Goal: Information Seeking & Learning: Find specific fact

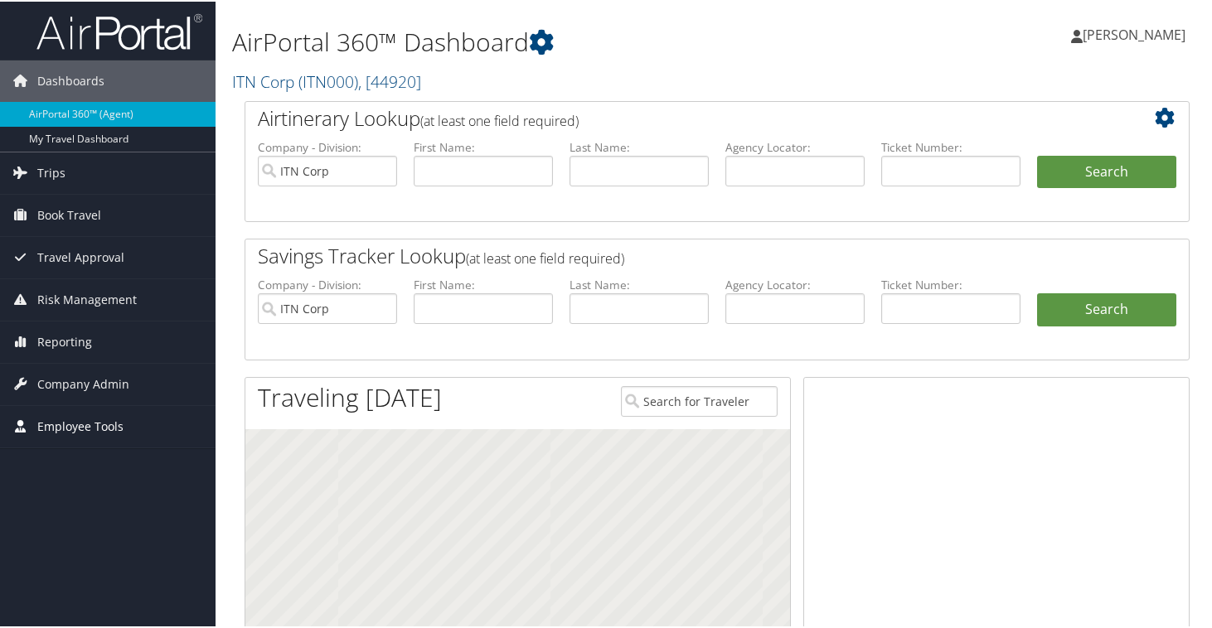
click at [50, 430] on span "Employee Tools" at bounding box center [80, 425] width 86 height 41
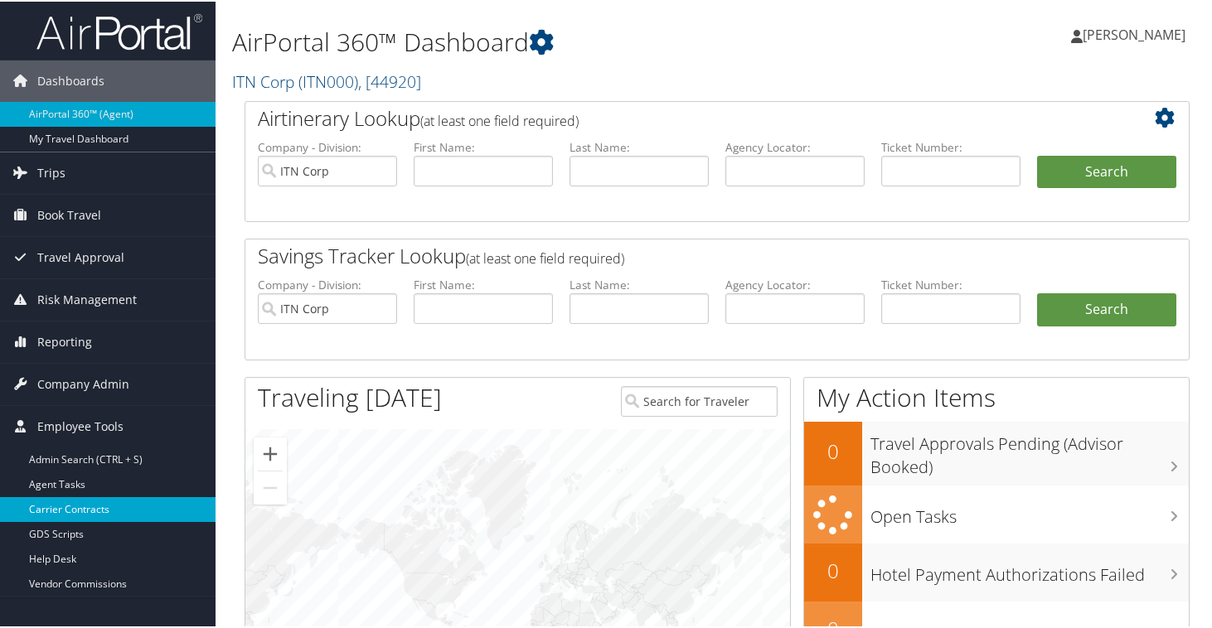
click at [80, 517] on link "Carrier Contracts" at bounding box center [108, 508] width 216 height 25
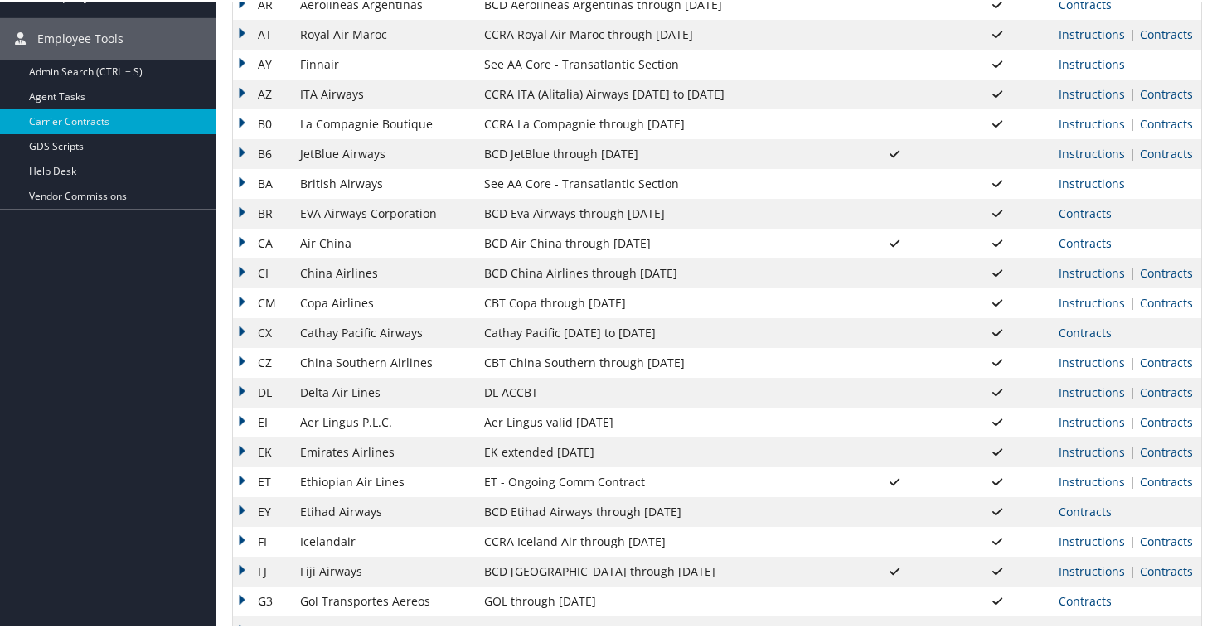
scroll to position [341, 0]
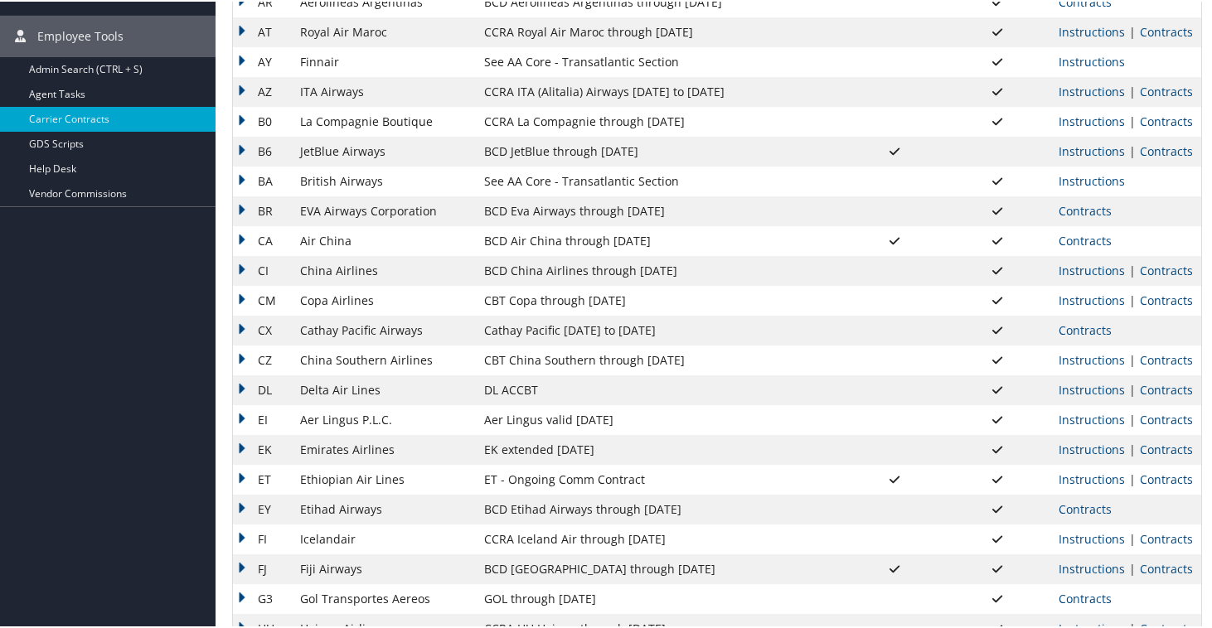
click at [648, 390] on td "DL ACCBT" at bounding box center [659, 389] width 367 height 30
click at [240, 377] on td "DL" at bounding box center [262, 389] width 59 height 30
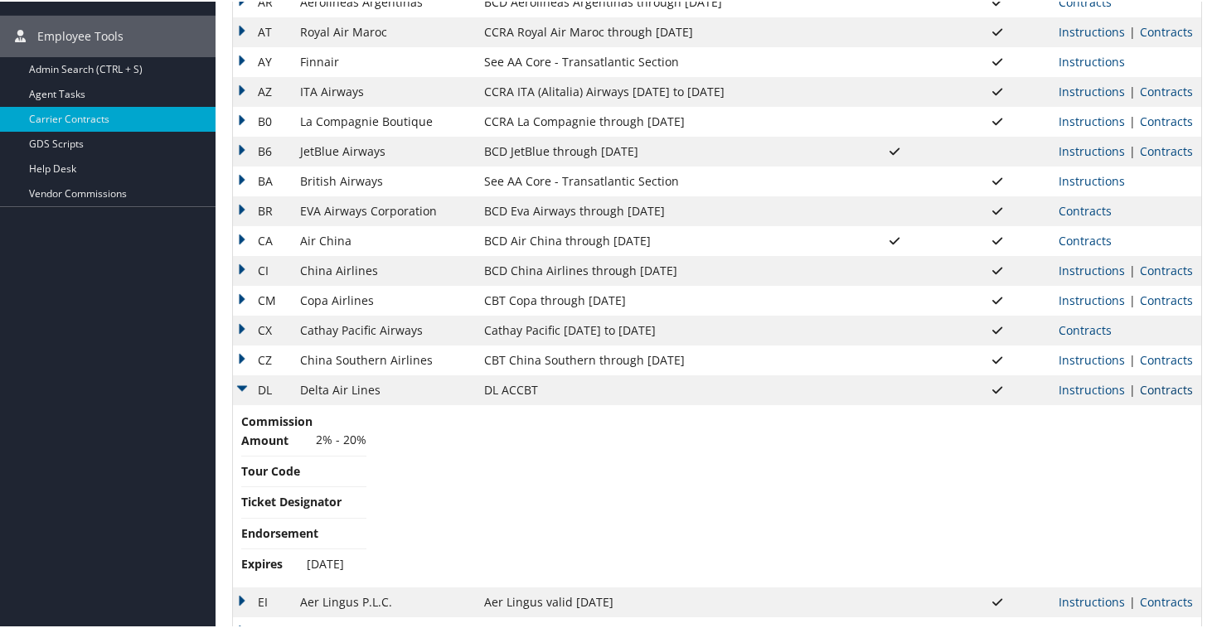
click at [1162, 389] on link "Contracts" at bounding box center [1166, 389] width 53 height 16
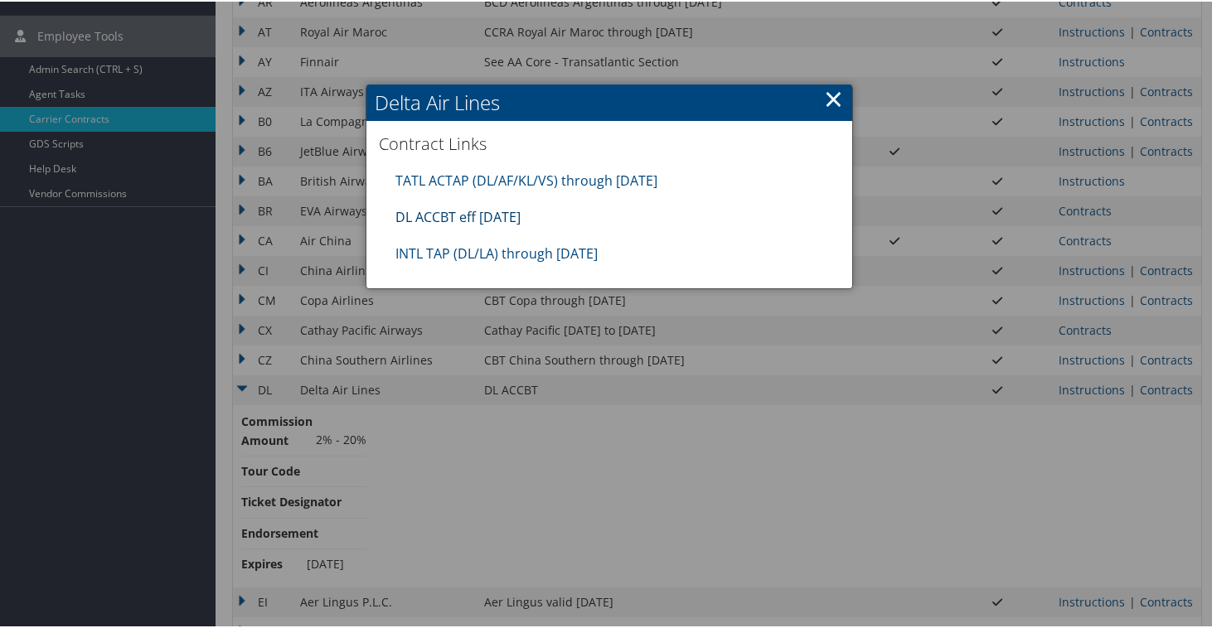
click at [478, 218] on link "DL ACCBT eff [DATE]" at bounding box center [457, 215] width 125 height 18
click at [831, 99] on link "×" at bounding box center [833, 96] width 19 height 33
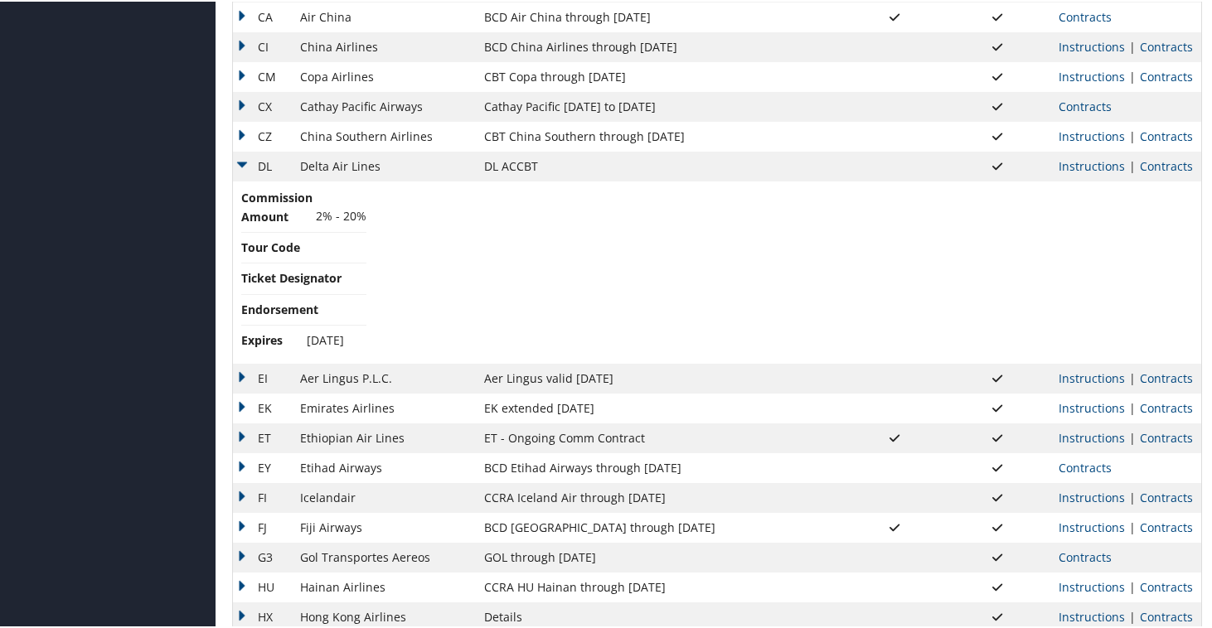
scroll to position [628, 0]
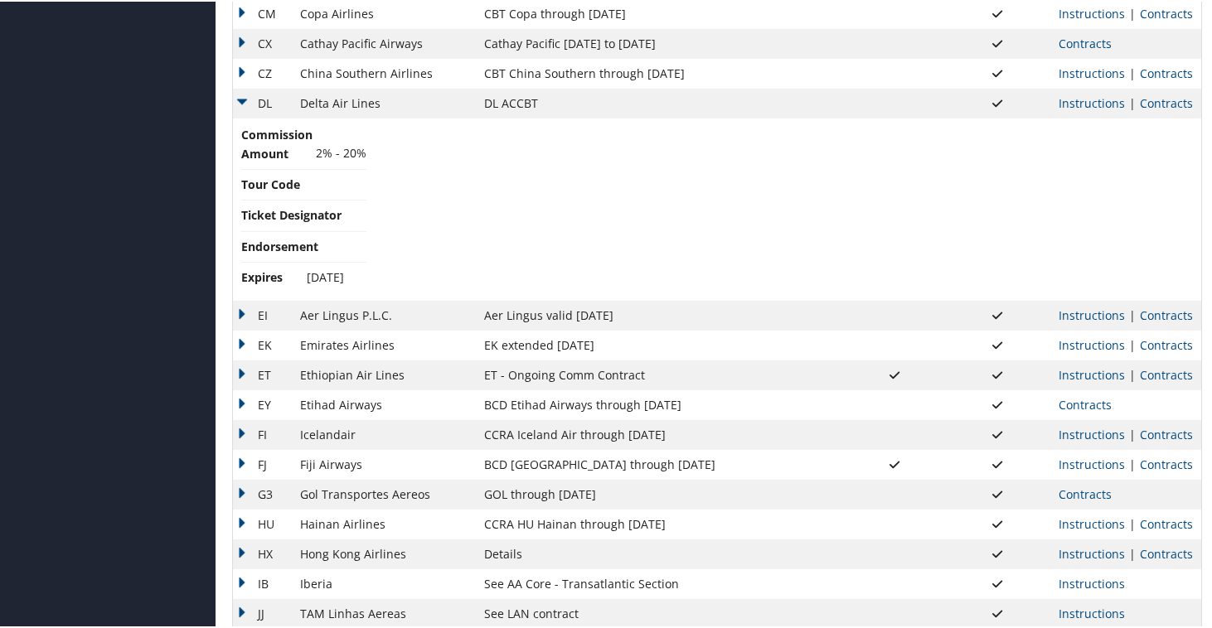
click at [240, 94] on td "DL" at bounding box center [262, 102] width 59 height 30
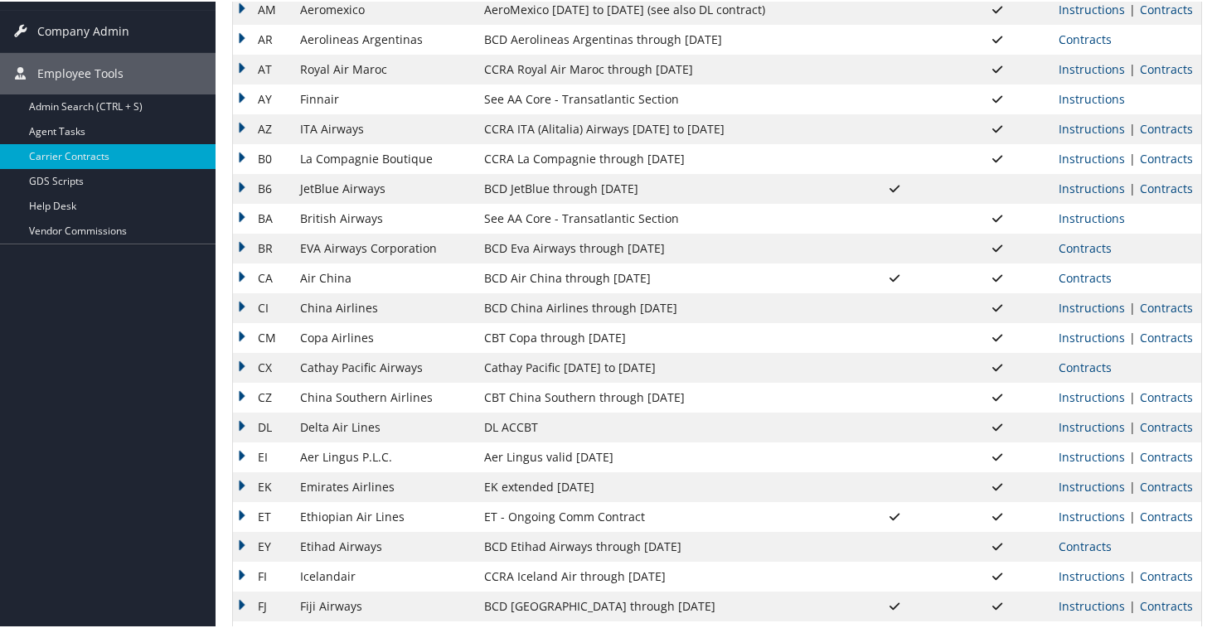
scroll to position [0, 0]
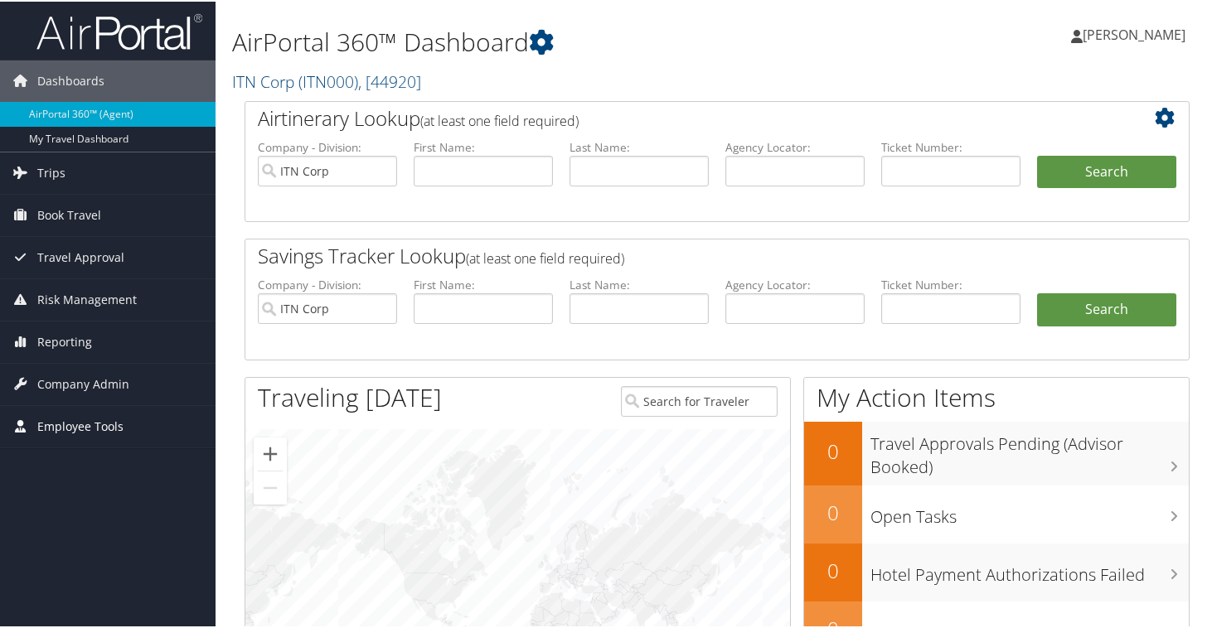
click at [64, 418] on span "Employee Tools" at bounding box center [80, 425] width 86 height 41
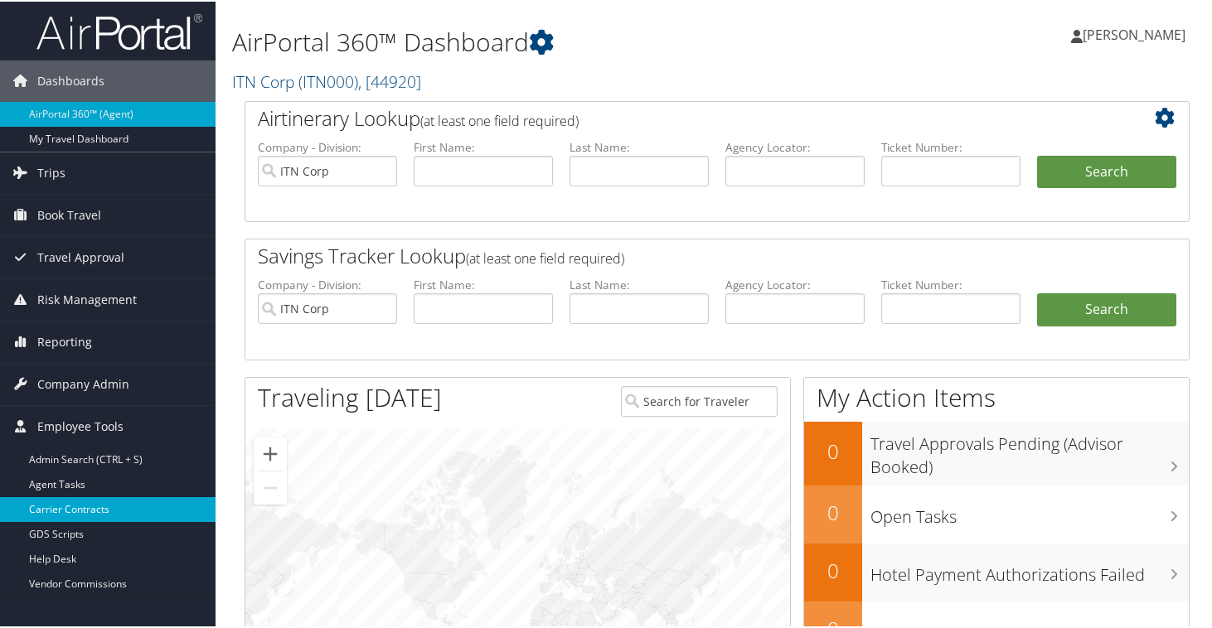
click at [67, 509] on link "Carrier Contracts" at bounding box center [108, 508] width 216 height 25
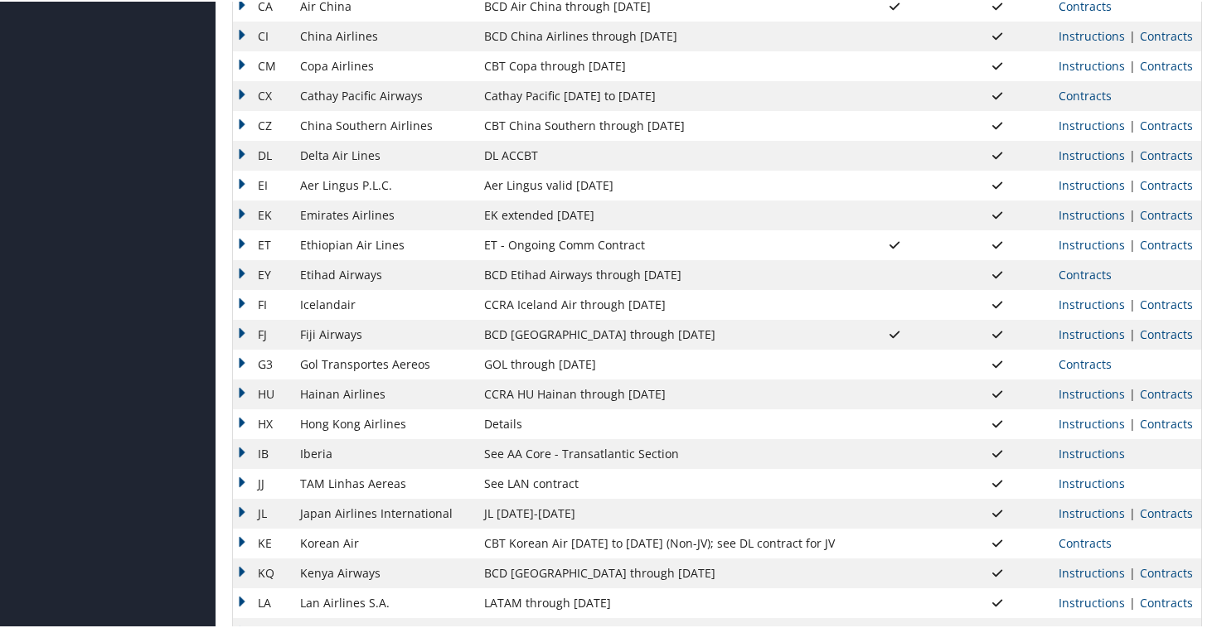
scroll to position [454, 0]
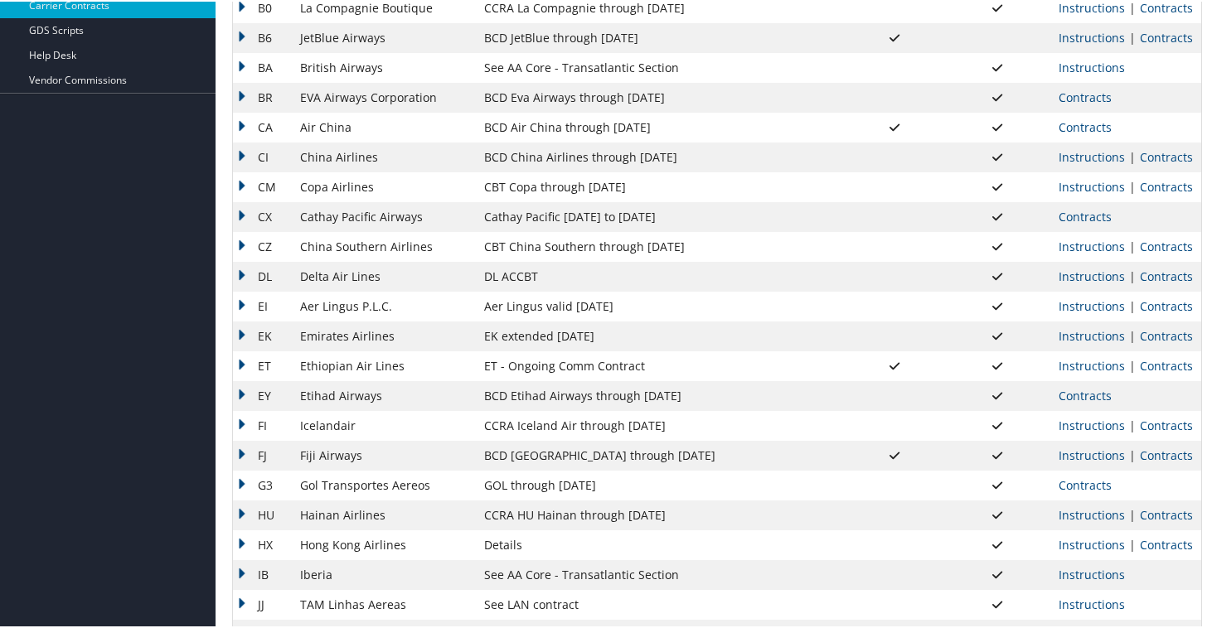
click at [245, 181] on td "CM" at bounding box center [262, 186] width 59 height 30
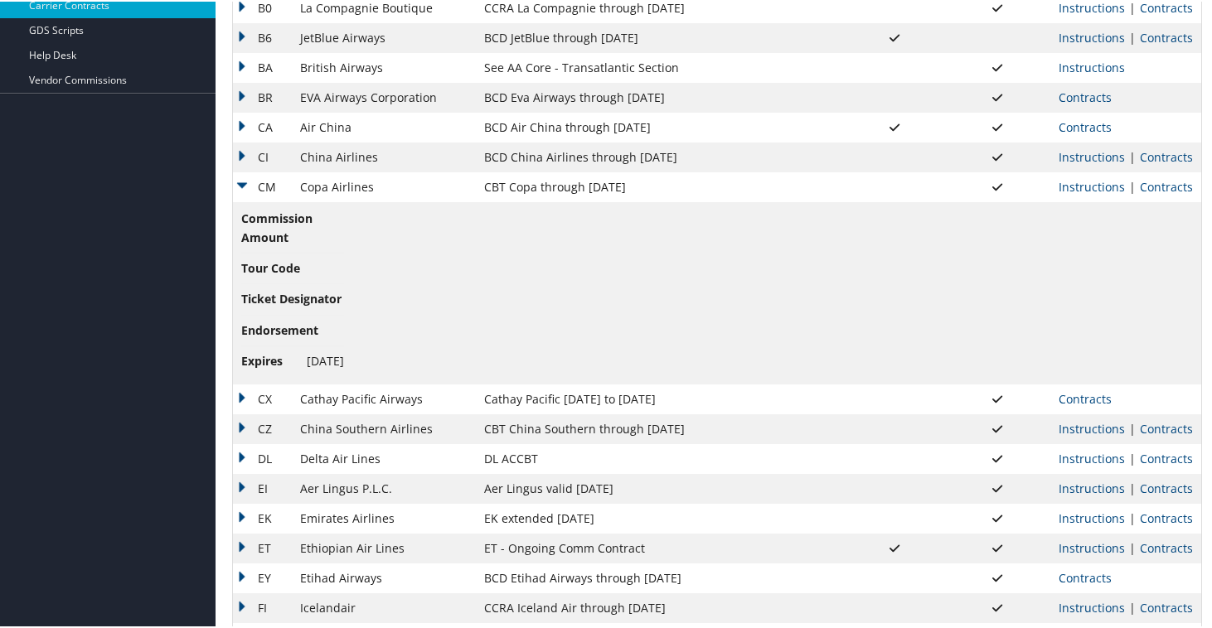
click at [245, 182] on td "CM" at bounding box center [262, 186] width 59 height 30
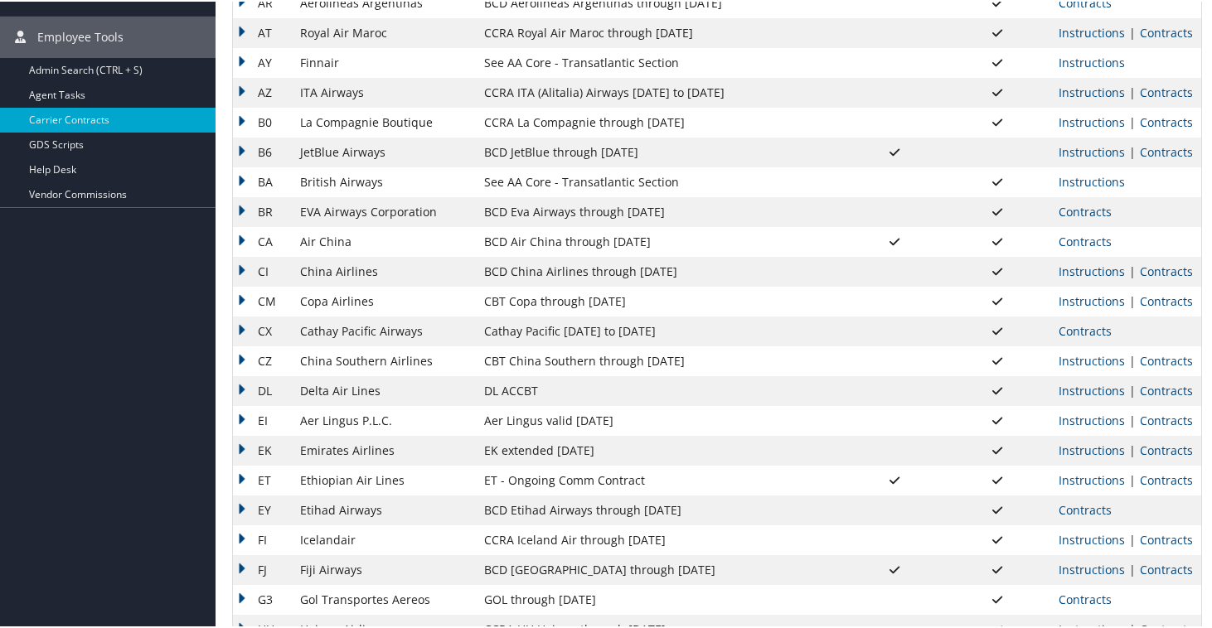
scroll to position [389, 0]
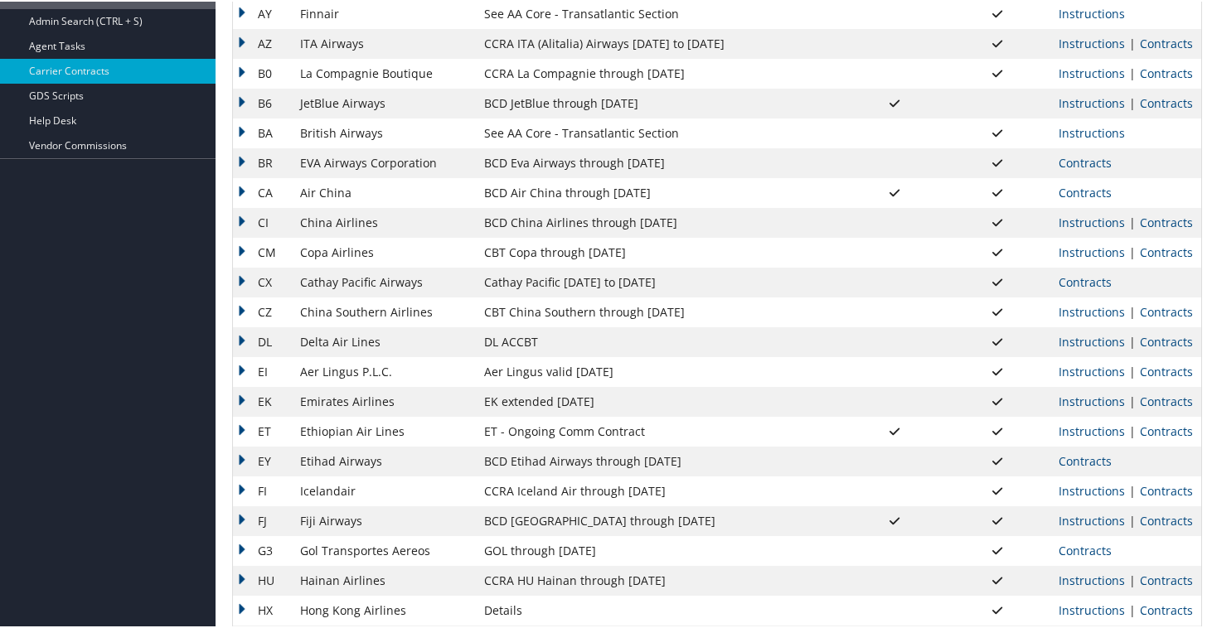
click at [239, 311] on td "CZ" at bounding box center [262, 311] width 59 height 30
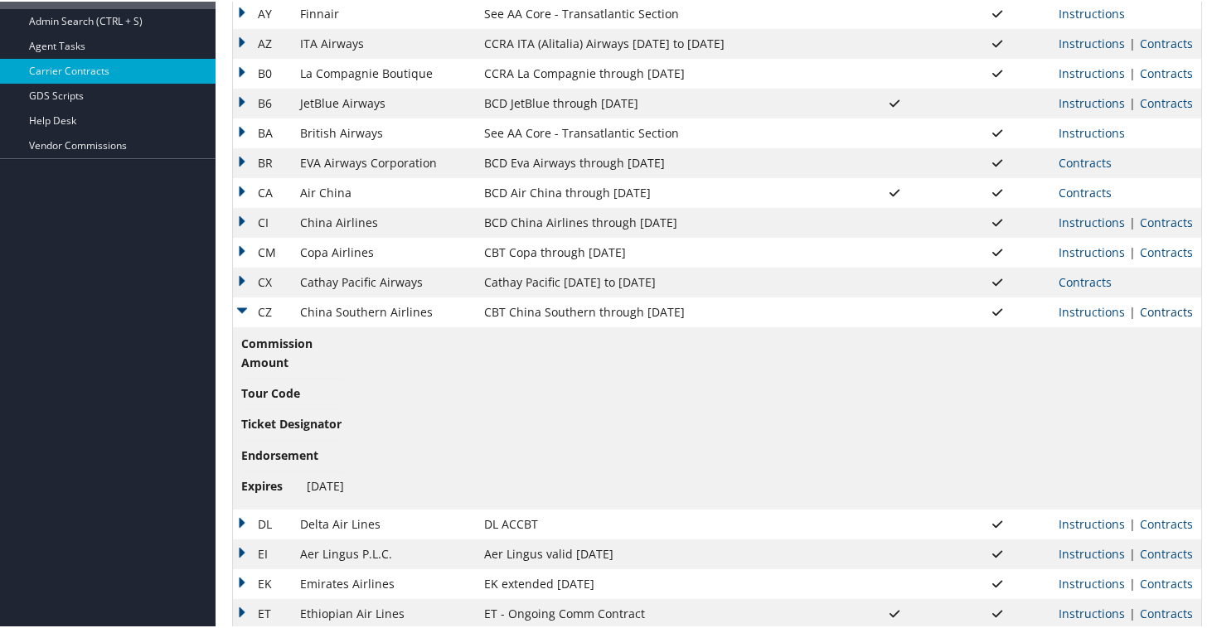
click at [1180, 308] on link "Contracts" at bounding box center [1166, 311] width 53 height 16
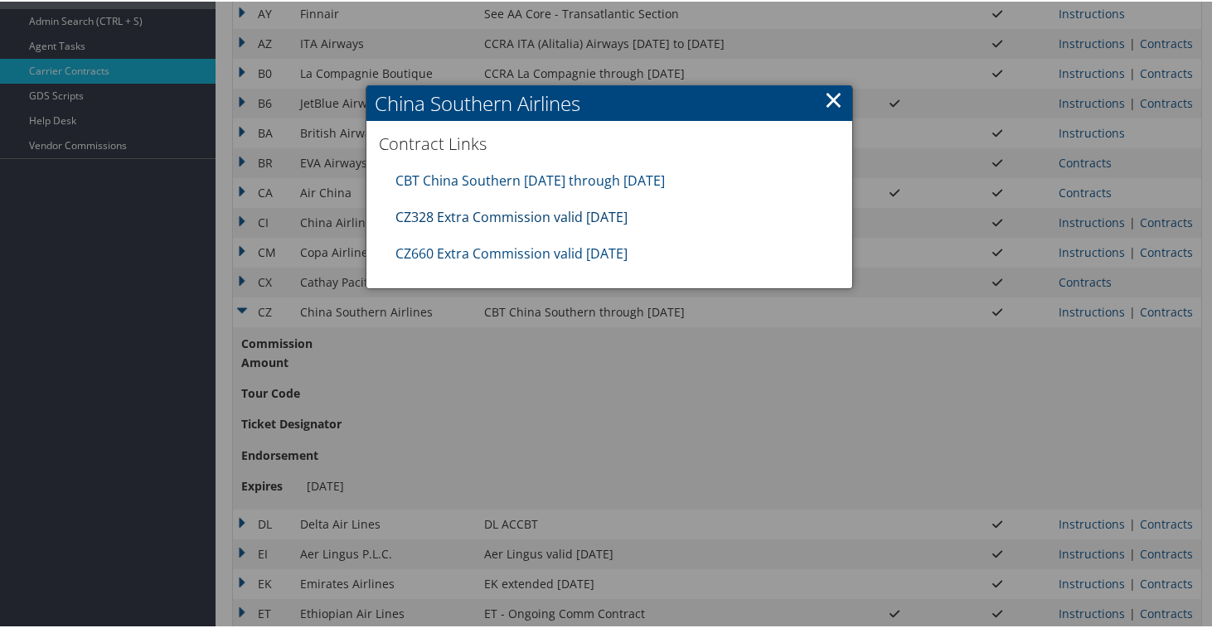
click at [527, 214] on link "CZ328 Extra Commission valid 15sep25" at bounding box center [511, 215] width 232 height 18
click at [557, 253] on link "CZ660 Extra Commission valid 10sep25" at bounding box center [511, 252] width 232 height 18
